Goal: Task Accomplishment & Management: Use online tool/utility

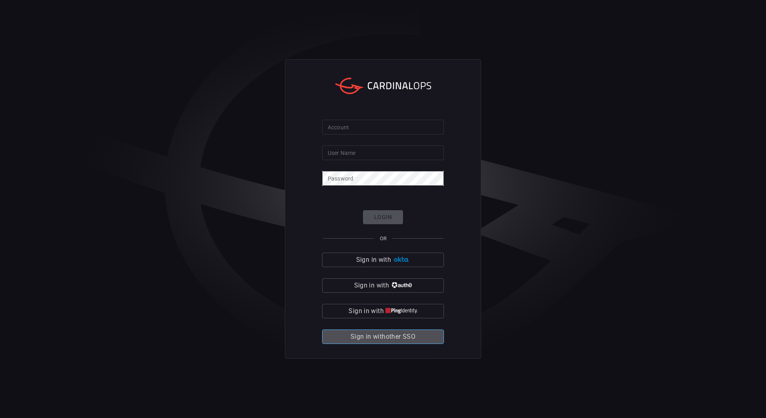
click at [375, 332] on span "Sign in with other SSO" at bounding box center [382, 336] width 65 height 11
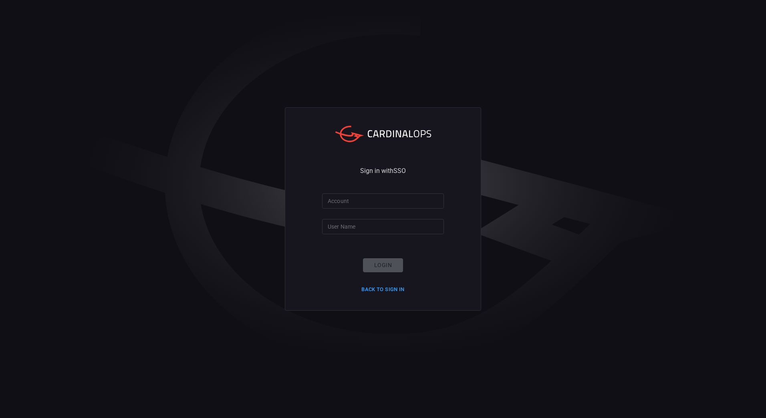
click at [374, 205] on input "Account" at bounding box center [383, 200] width 122 height 15
type input "[PERSON_NAME][EMAIL_ADDRESS][PERSON_NAME][DOMAIN_NAME]"
click at [374, 228] on input "User Name" at bounding box center [383, 226] width 122 height 15
click at [363, 201] on input "[PERSON_NAME][EMAIL_ADDRESS][PERSON_NAME][DOMAIN_NAME]" at bounding box center [383, 200] width 122 height 15
click at [351, 221] on input "User Name" at bounding box center [383, 226] width 122 height 15
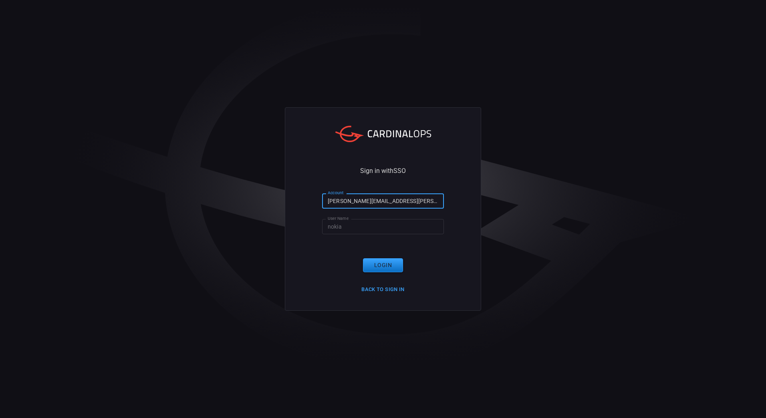
click at [372, 203] on input "[PERSON_NAME][EMAIL_ADDRESS][PERSON_NAME][DOMAIN_NAME]" at bounding box center [383, 200] width 122 height 15
click at [361, 223] on input "nokia" at bounding box center [383, 226] width 122 height 15
type input "rafa"
click at [364, 196] on input "[PERSON_NAME][EMAIL_ADDRESS][PERSON_NAME][DOMAIN_NAME]" at bounding box center [383, 200] width 122 height 15
type input "nokia"
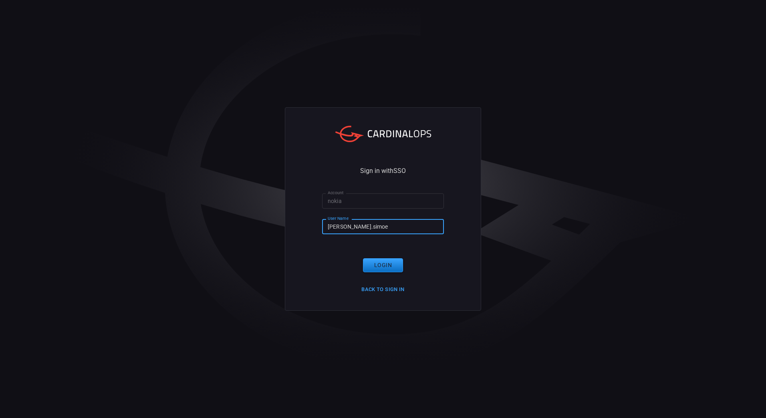
type input "[PERSON_NAME].[PERSON_NAME]"
click button "Login" at bounding box center [383, 265] width 40 height 14
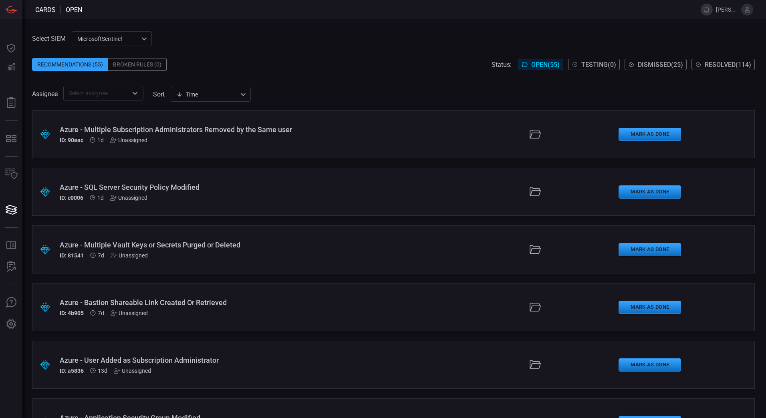
scroll to position [1144, 0]
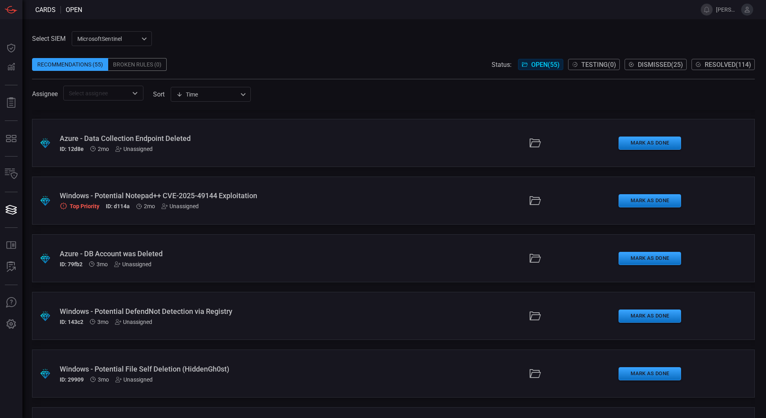
click at [136, 245] on div ".suggested_cards_icon{fill:url(#suggested_cards_icon);} Azure - DB Account was …" at bounding box center [393, 258] width 722 height 48
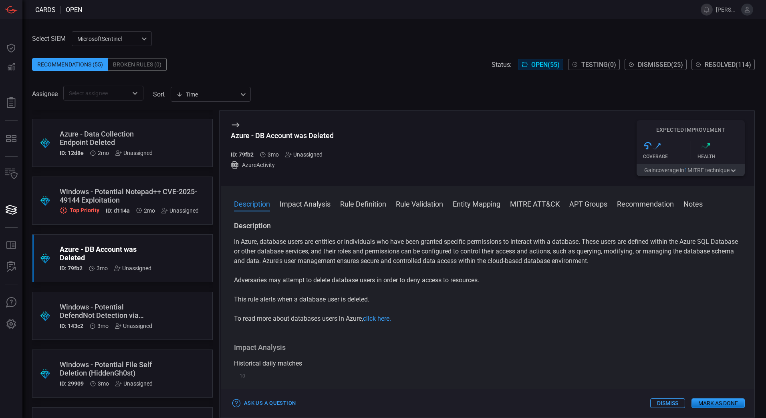
click at [313, 206] on button "Impact Analysis" at bounding box center [304, 204] width 51 height 10
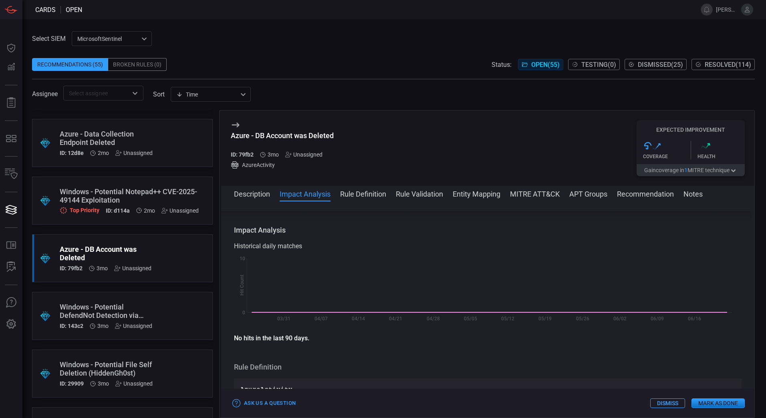
scroll to position [114, 0]
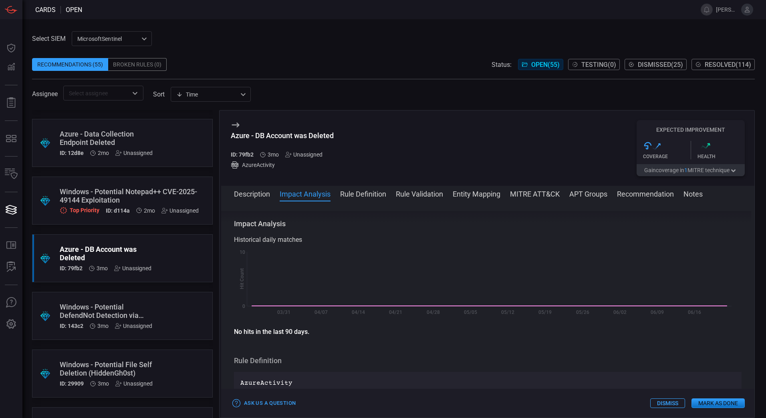
click at [347, 200] on span at bounding box center [487, 204] width 533 height 13
click at [352, 191] on button "Rule Definition" at bounding box center [363, 194] width 46 height 10
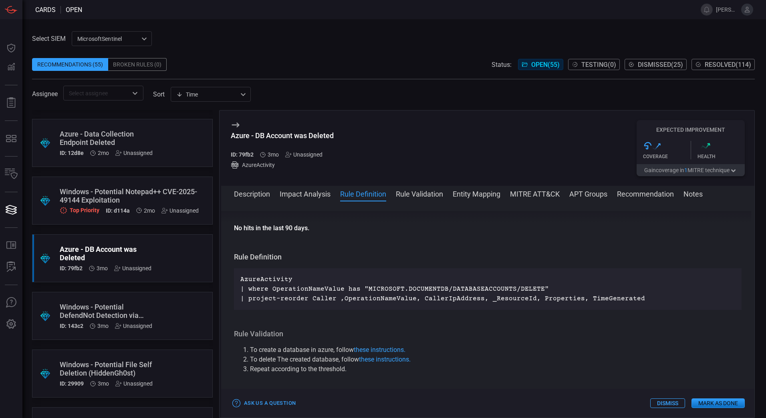
scroll to position [217, 0]
